Goal: Information Seeking & Learning: Learn about a topic

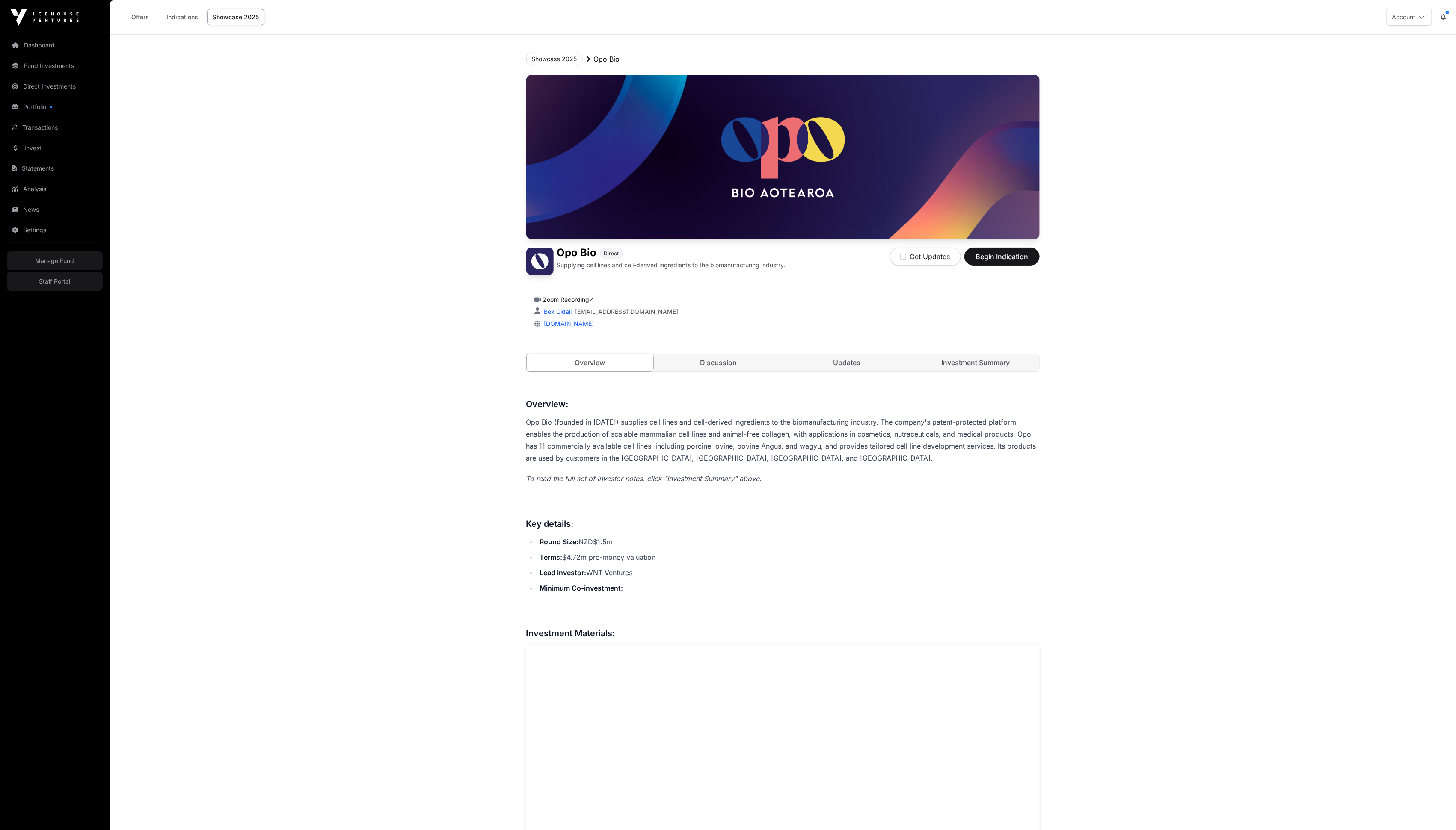
click at [967, 368] on link "Investment Summary" at bounding box center [975, 363] width 127 height 17
